Goal: Information Seeking & Learning: Learn about a topic

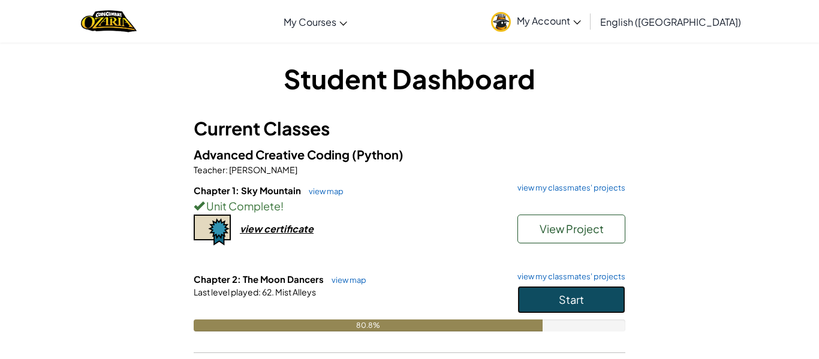
click at [559, 298] on span "Start" at bounding box center [571, 299] width 25 height 14
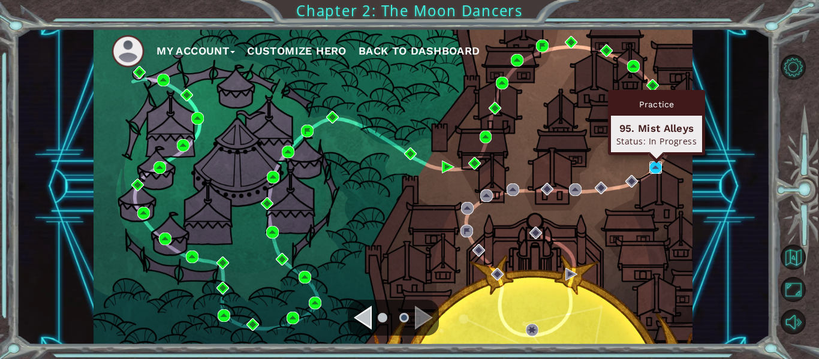
click at [651, 167] on img at bounding box center [655, 167] width 13 height 13
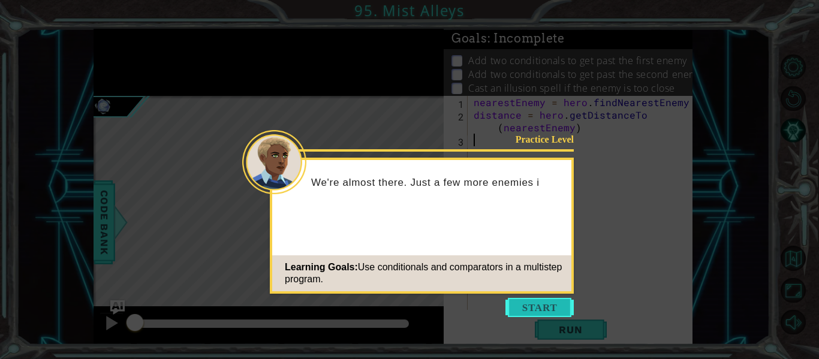
click at [527, 306] on button "Start" at bounding box center [539, 307] width 68 height 19
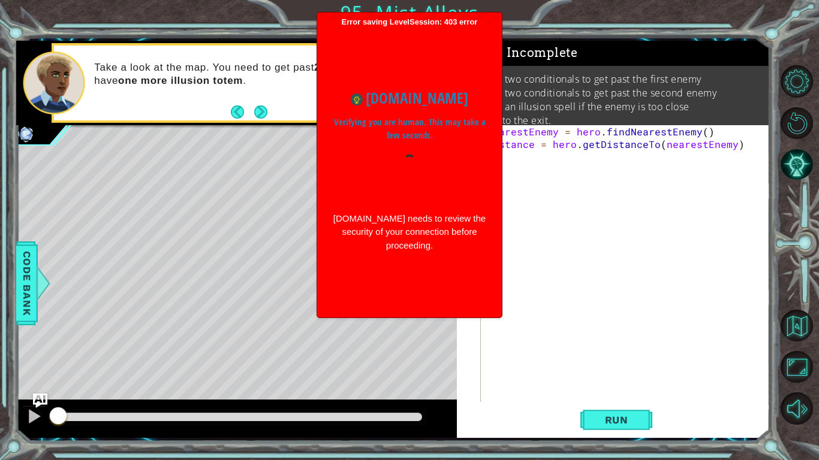
click at [535, 167] on div "nearestEnemy = hero . findNearestEnemy ( ) distance = hero . getDistanceTo ( ne…" at bounding box center [628, 276] width 288 height 302
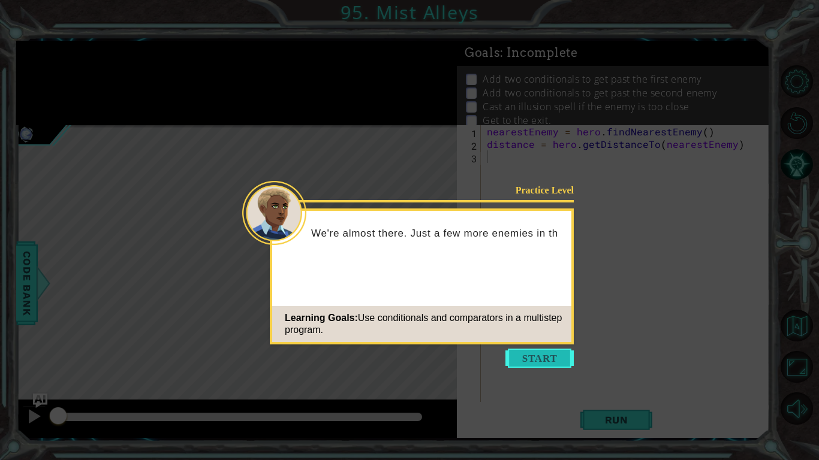
click at [532, 358] on button "Start" at bounding box center [539, 358] width 68 height 19
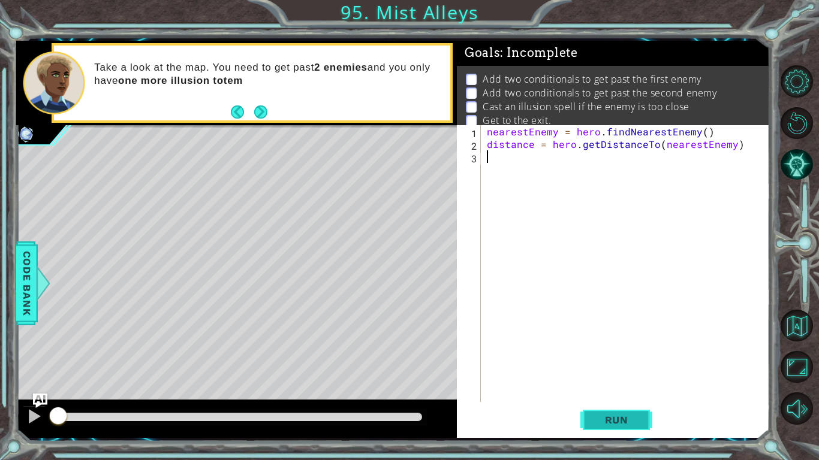
click at [625, 418] on span "Run" at bounding box center [616, 420] width 47 height 12
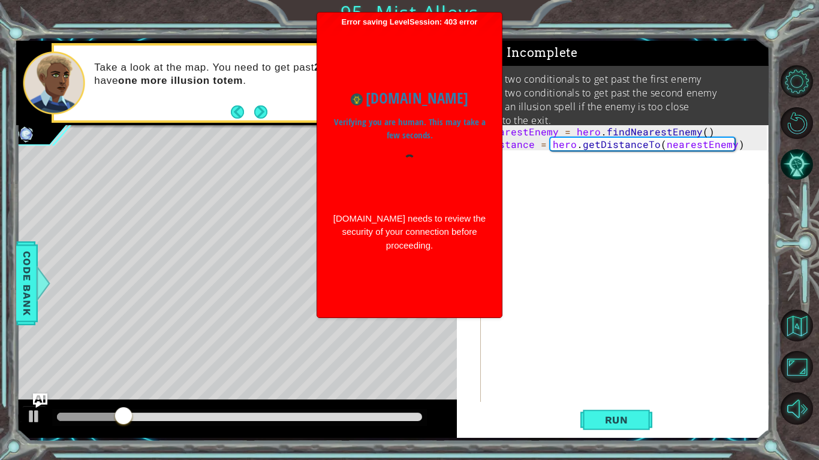
click at [573, 189] on div "nearestEnemy = hero . findNearestEnemy ( ) distance = hero . getDistanceTo ( ne…" at bounding box center [628, 276] width 288 height 302
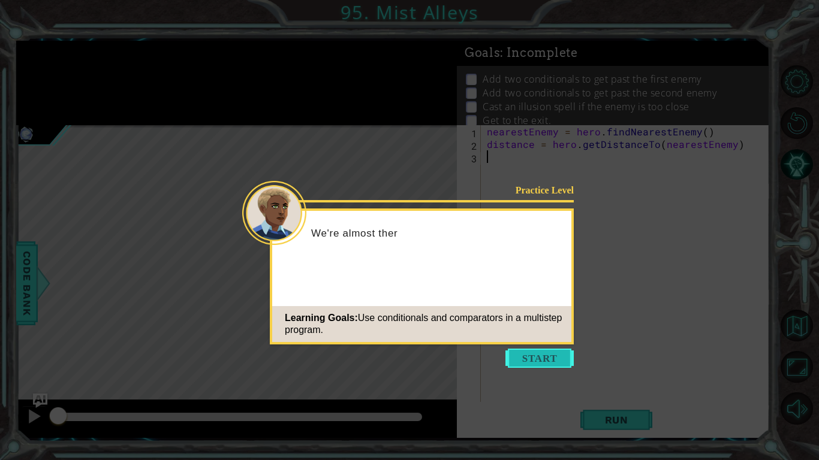
click at [542, 354] on button "Start" at bounding box center [539, 358] width 68 height 19
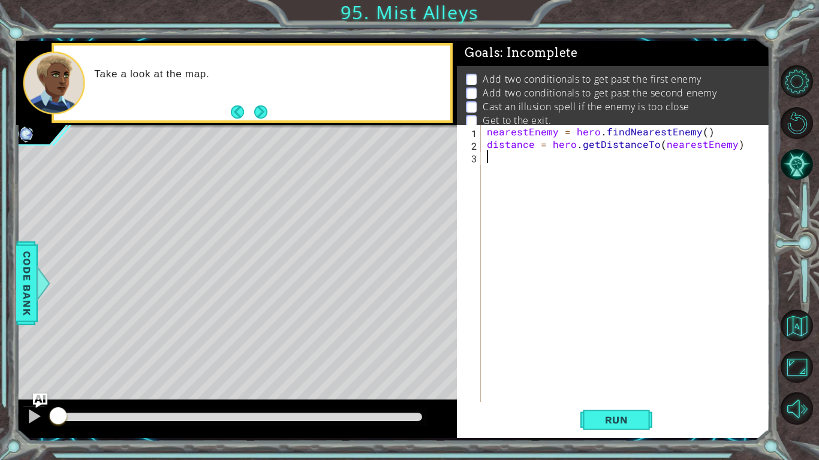
click at [508, 153] on div "nearestEnemy = hero . findNearestEnemy ( ) distance = hero . getDistanceTo ( ne…" at bounding box center [628, 276] width 288 height 302
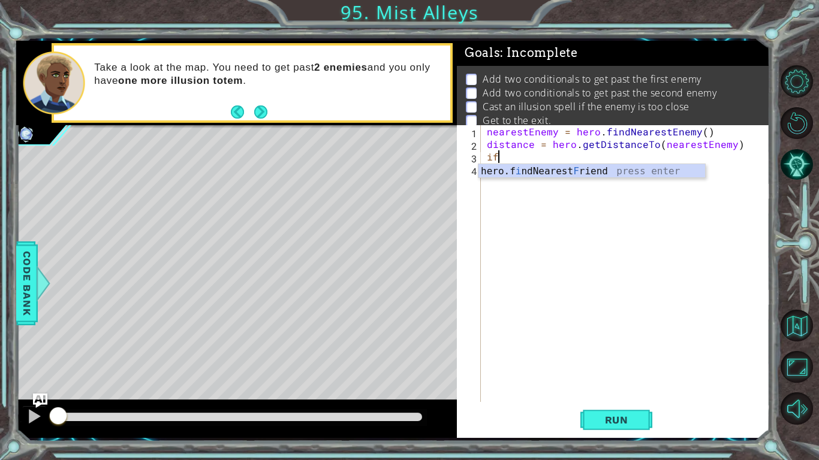
type textarea "i"
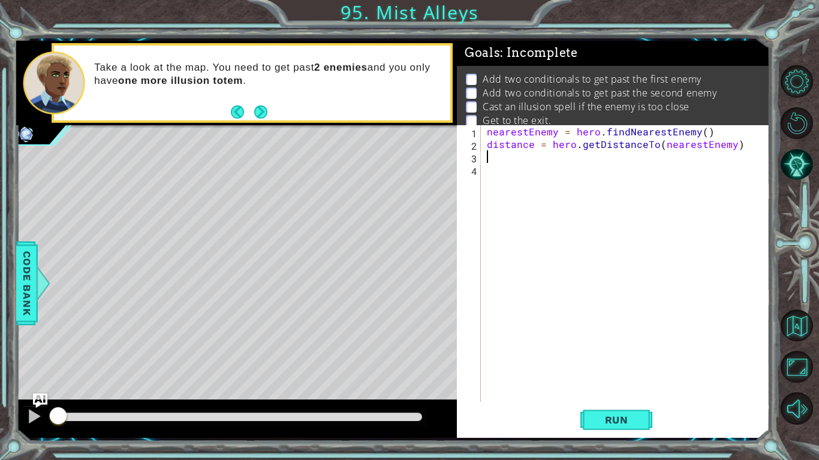
type textarea "distance = hero.getDistanceTo(nearestEnemy)"
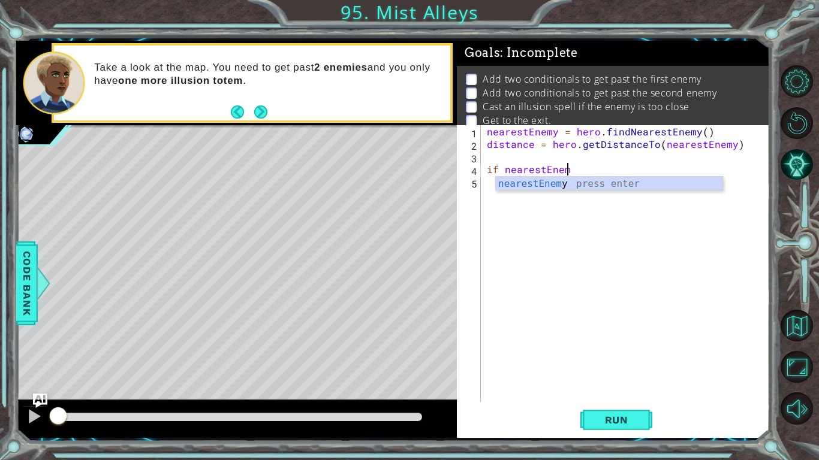
scroll to position [0, 5]
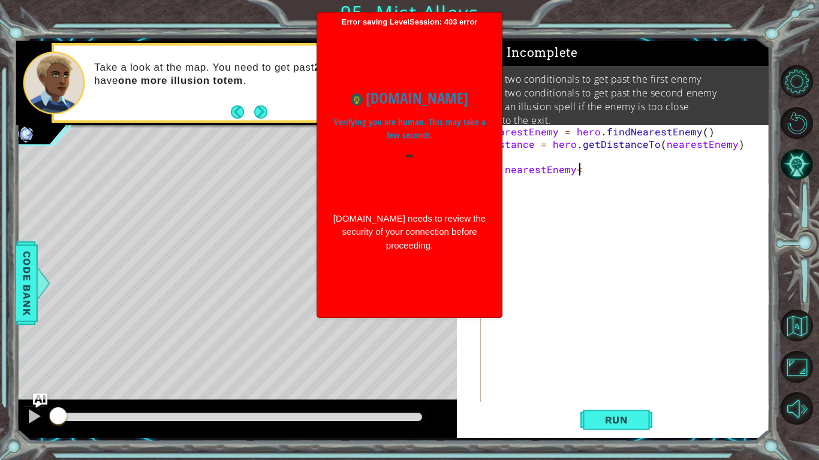
scroll to position [0, 5]
type textarea "if nearestEnemy<3"
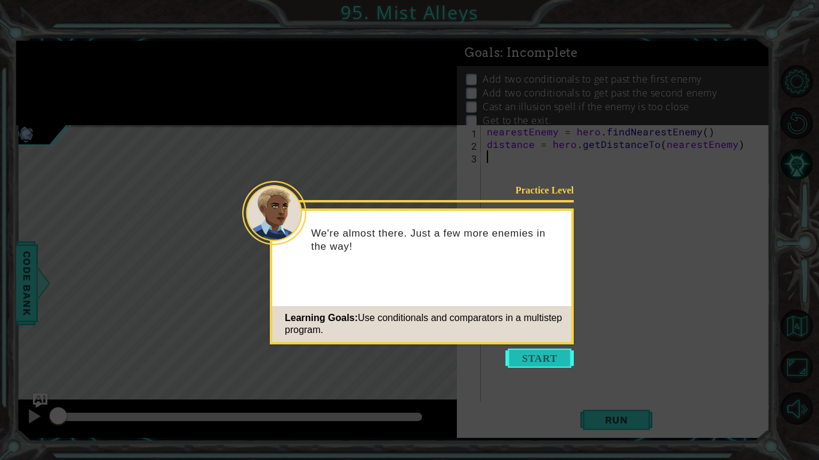
click at [542, 353] on button "Start" at bounding box center [539, 358] width 68 height 19
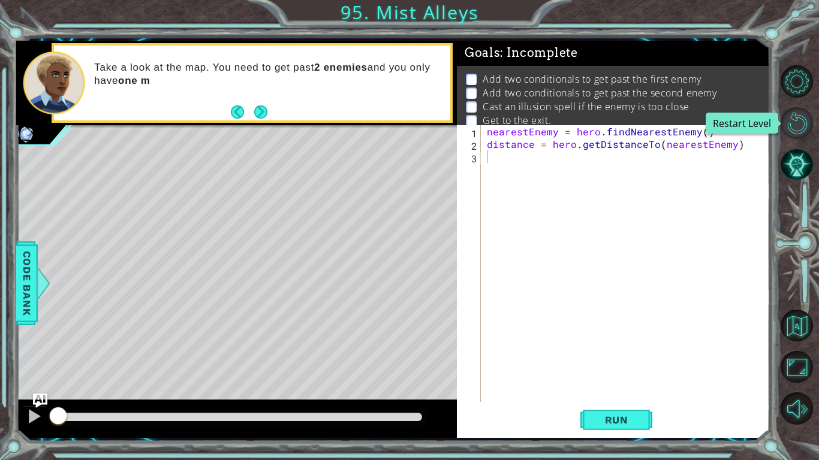
click at [799, 130] on button "Restart Level" at bounding box center [796, 123] width 32 height 32
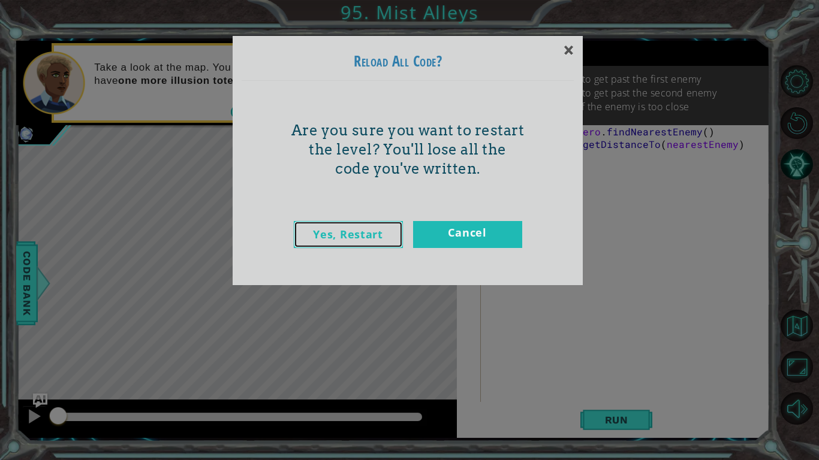
click at [374, 234] on link "Yes, Restart" at bounding box center [348, 234] width 109 height 27
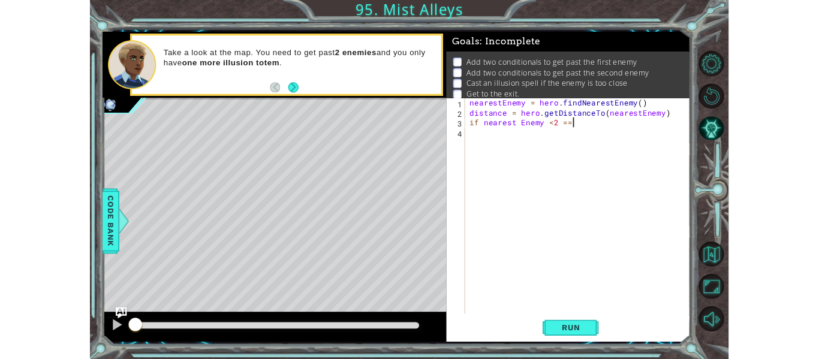
scroll to position [0, 8]
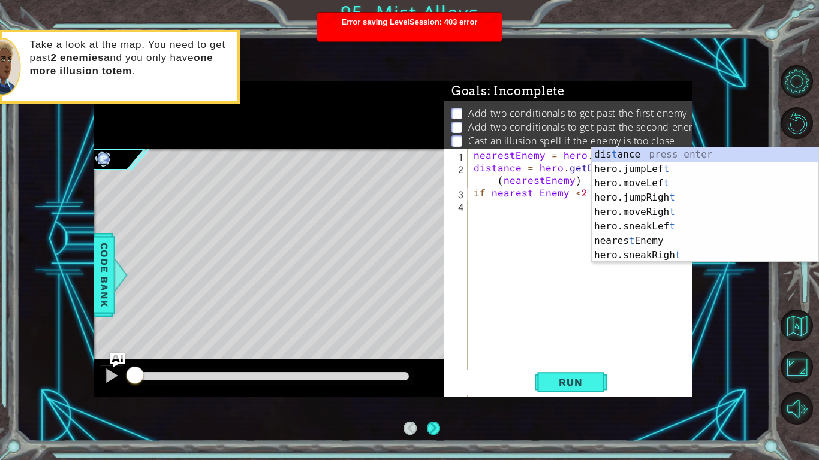
type textarea "if nearest Enemy <2 == T"
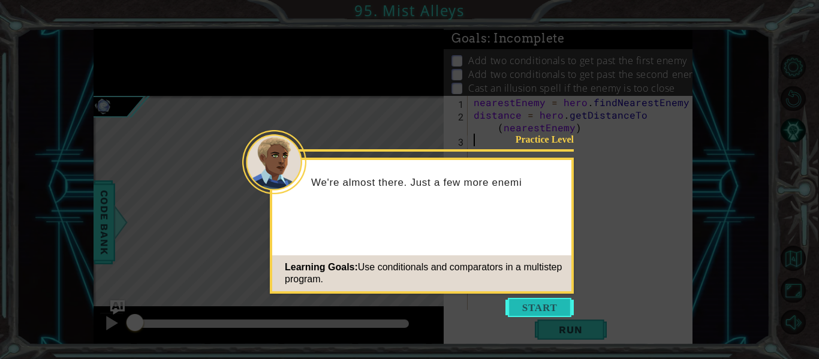
click at [533, 301] on button "Start" at bounding box center [539, 307] width 68 height 19
